Goal: Task Accomplishment & Management: Manage account settings

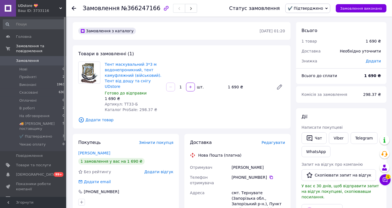
click at [268, 140] on span "Редагувати" at bounding box center [273, 142] width 23 height 4
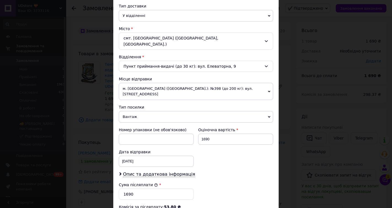
scroll to position [128, 0]
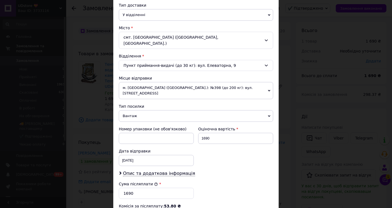
click at [179, 82] on span "м. [GEOGRAPHIC_DATA] ([GEOGRAPHIC_DATA].): №398 (до 200 кг): вул. [STREET_ADDRE…" at bounding box center [196, 90] width 154 height 17
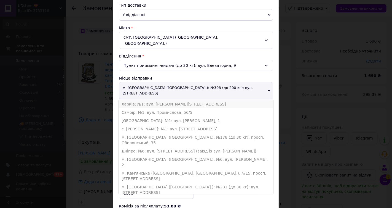
click at [168, 100] on li "Харків: №1: вул. [PERSON_NAME][STREET_ADDRESS]" at bounding box center [196, 104] width 154 height 8
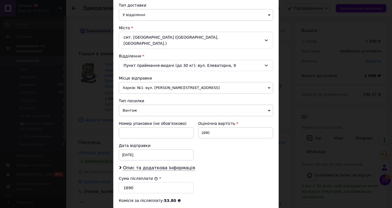
scroll to position [214, 0]
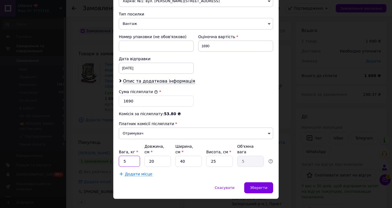
click at [132, 155] on input "5" at bounding box center [129, 160] width 21 height 11
click at [259, 185] on span "Зберегти" at bounding box center [258, 187] width 17 height 4
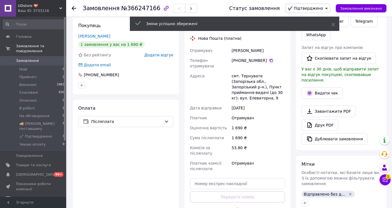
scroll to position [149, 0]
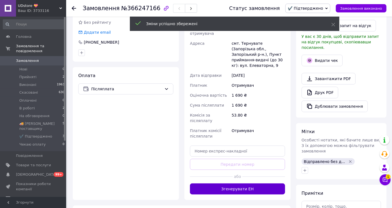
click at [242, 183] on button "Згенерувати ЕН" at bounding box center [237, 188] width 95 height 11
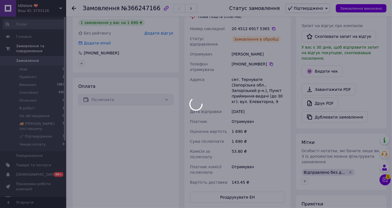
scroll to position [127, 0]
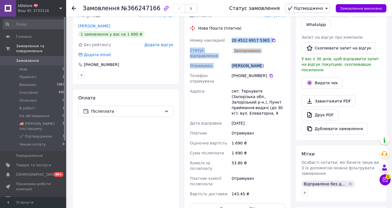
drag, startPoint x: 232, startPoint y: 34, endPoint x: 263, endPoint y: 56, distance: 38.2
click at [263, 56] on div "Номер накладної 20 4512 6917 5365   Статус відправлення Заплановано Отримувач М…" at bounding box center [237, 116] width 97 height 163
copy div "20 4512 6917 5365   Статус відправлення Заплановано Отримувач Марчук Тарас"
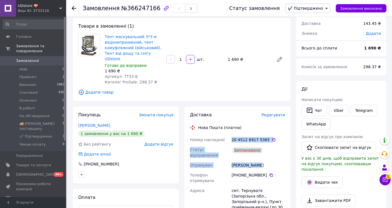
scroll to position [27, 0]
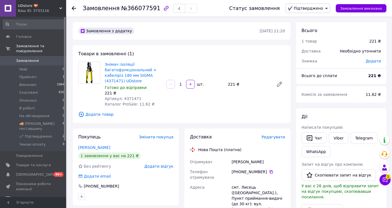
click at [126, 98] on span "Артикул: 4371471" at bounding box center [123, 98] width 37 height 4
copy span "4371471"
click at [40, 162] on span "Товари та послуги" at bounding box center [33, 164] width 35 height 5
drag, startPoint x: 232, startPoint y: 161, endPoint x: 271, endPoint y: 161, distance: 39.4
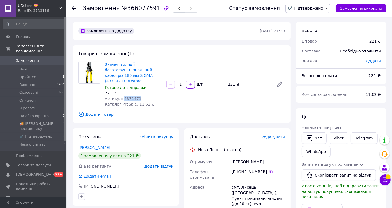
click at [271, 161] on div "[PERSON_NAME]" at bounding box center [258, 162] width 56 height 10
copy div "[PERSON_NAME]"
click at [271, 172] on div "[PHONE_NUMBER]" at bounding box center [257, 172] width 53 height 6
click at [266, 169] on div "[PHONE_NUMBER]" at bounding box center [257, 172] width 53 height 6
click at [269, 169] on icon at bounding box center [271, 171] width 4 height 4
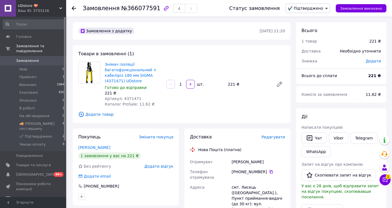
scroll to position [34, 0]
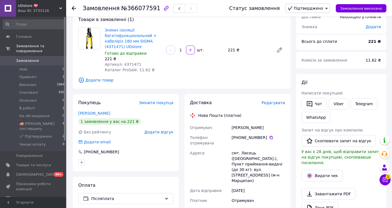
click at [247, 148] on div "смт. Лисець ([GEOGRAPHIC_DATA].), Пункт приймання-видачі (до 30 кг): вул. [STRE…" at bounding box center [258, 166] width 56 height 37
copy div "Лисець"
